Goal: Obtain resource: Download file/media

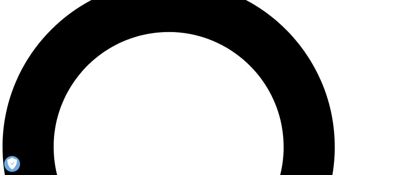
scroll to position [430, 0]
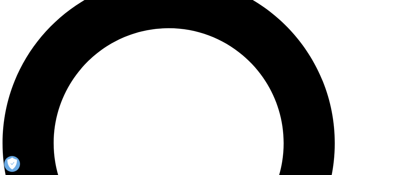
drag, startPoint x: 128, startPoint y: 99, endPoint x: 176, endPoint y: 98, distance: 47.6
copy li "exacerbations"
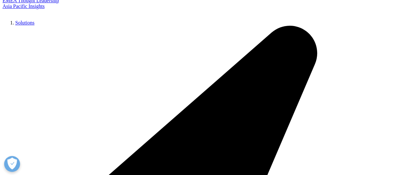
scroll to position [1478, 0]
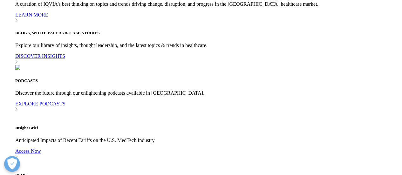
scroll to position [281, 0]
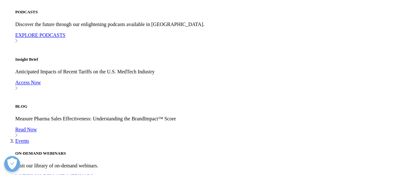
scroll to position [1619, 0]
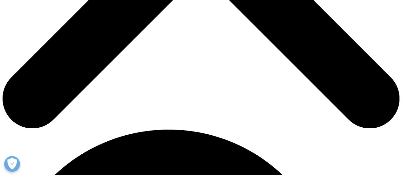
scroll to position [279, 0]
